Goal: Complete application form

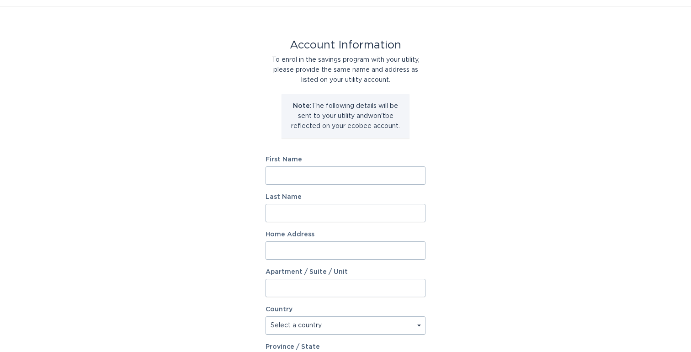
scroll to position [23, 0]
click at [367, 176] on input "First Name" at bounding box center [346, 174] width 160 height 18
type input "[PERSON_NAME]"
type input "Karameris"
click at [322, 250] on input "Home Address" at bounding box center [346, 249] width 160 height 18
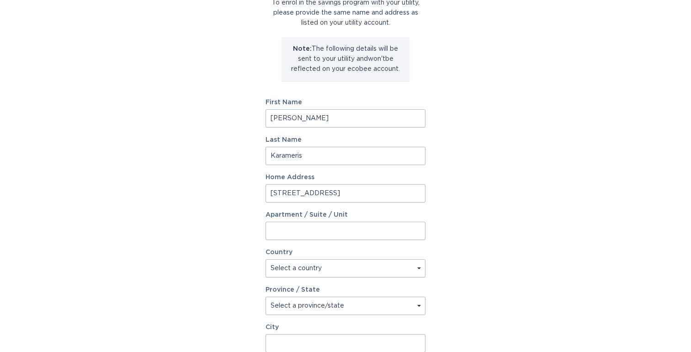
scroll to position [95, 0]
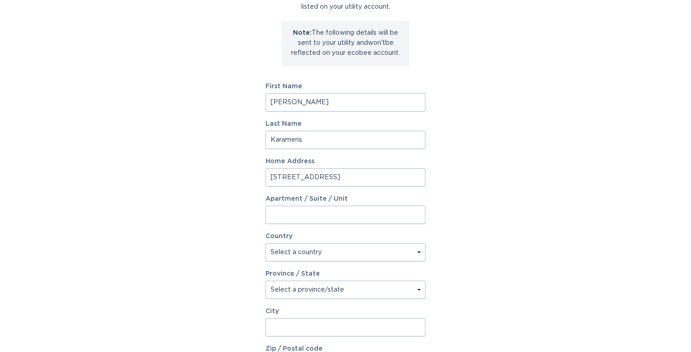
click at [362, 178] on input "[STREET_ADDRESS]" at bounding box center [346, 177] width 160 height 18
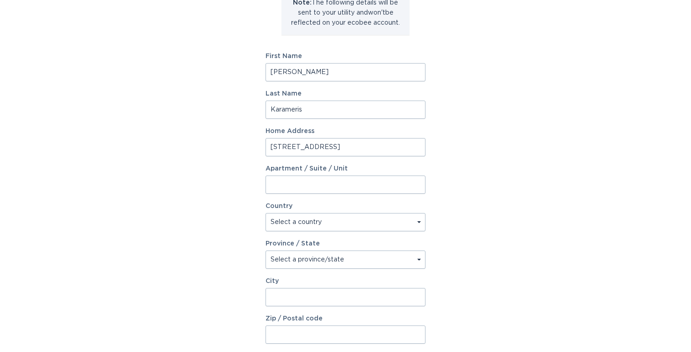
scroll to position [145, 0]
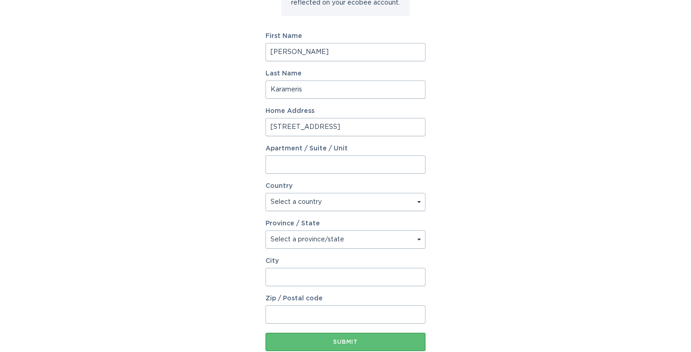
type input "[STREET_ADDRESS]"
click at [350, 203] on select "Select a country [GEOGRAPHIC_DATA] [GEOGRAPHIC_DATA]" at bounding box center [346, 202] width 160 height 18
select select "US"
click at [266, 193] on select "Select a country [GEOGRAPHIC_DATA] [GEOGRAPHIC_DATA]" at bounding box center [346, 202] width 160 height 18
click at [353, 237] on select "Select a province/state [US_STATE] [US_STATE] [US_STATE] [US_STATE] [US_STATE] …" at bounding box center [346, 239] width 160 height 18
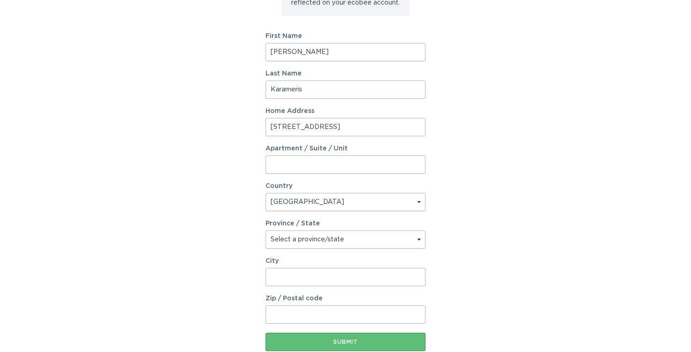
select select "NY"
click at [266, 230] on select "Select a province/state [US_STATE] [US_STATE] [US_STATE] [US_STATE] [US_STATE] …" at bounding box center [346, 239] width 160 height 18
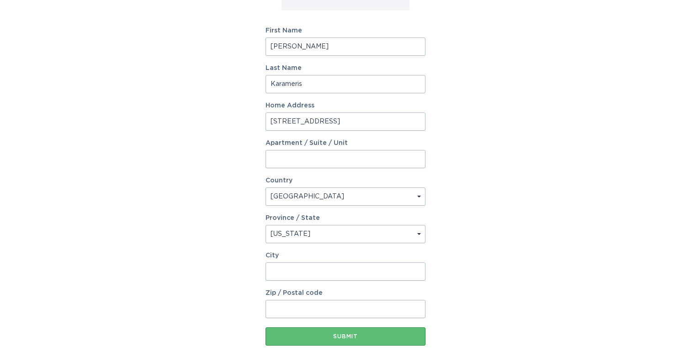
scroll to position [165, 0]
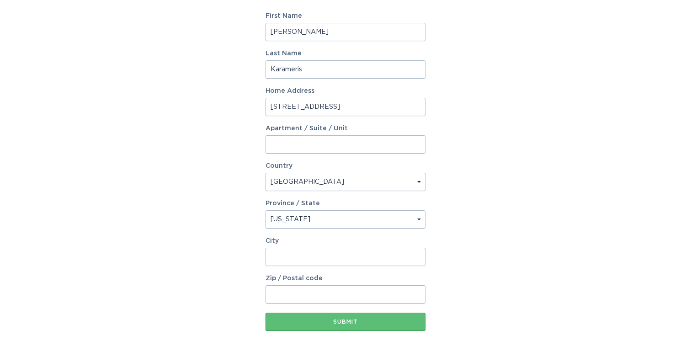
click at [347, 248] on input "City" at bounding box center [346, 257] width 160 height 18
type input "Wantagh"
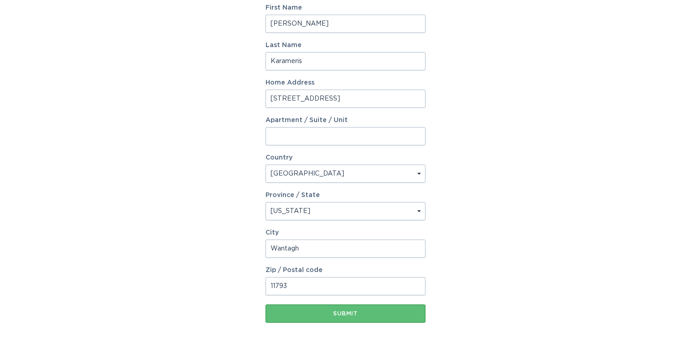
scroll to position [176, 0]
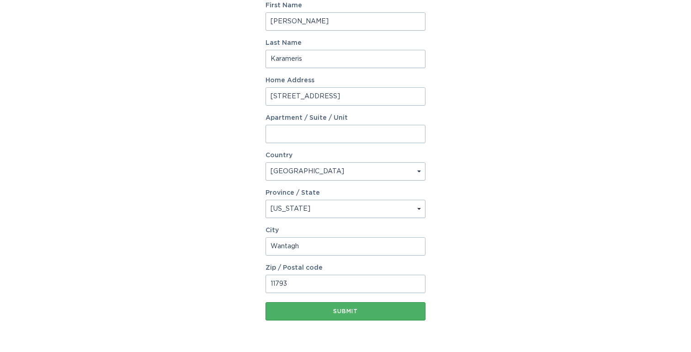
type input "11793"
click at [343, 310] on div "Submit" at bounding box center [345, 311] width 151 height 5
